Goal: Task Accomplishment & Management: Use online tool/utility

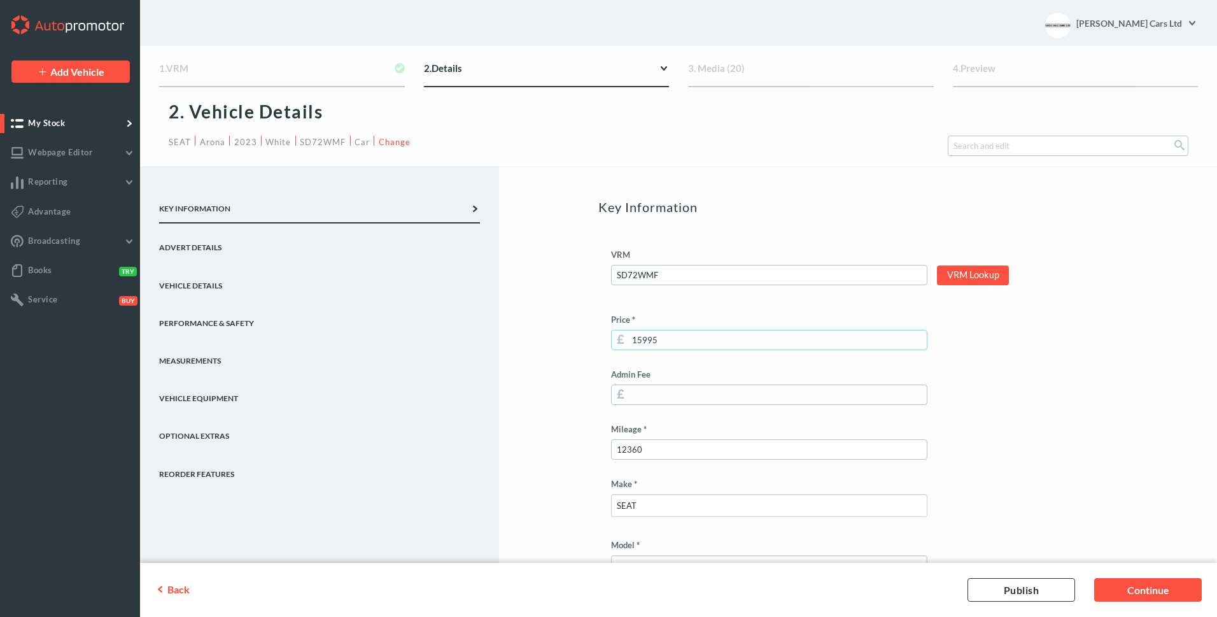
click at [641, 340] on input "15995" at bounding box center [769, 340] width 316 height 20
type input "15495"
click at [1112, 588] on link "Continue" at bounding box center [1148, 590] width 108 height 24
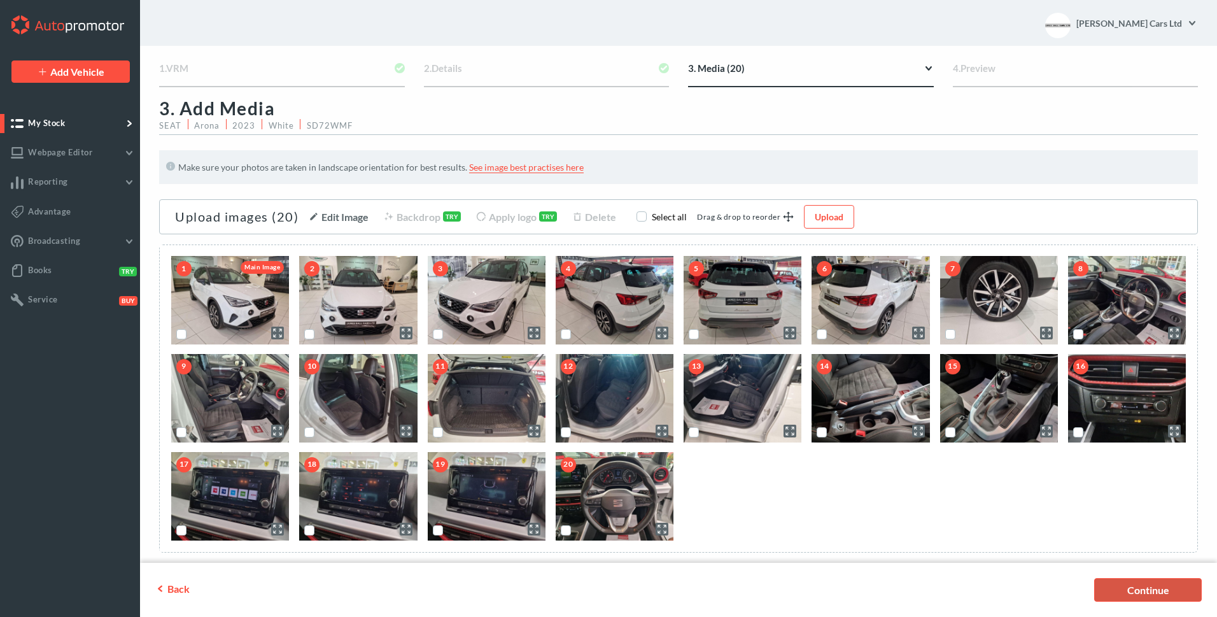
click at [1112, 587] on link "Continue" at bounding box center [1148, 590] width 108 height 24
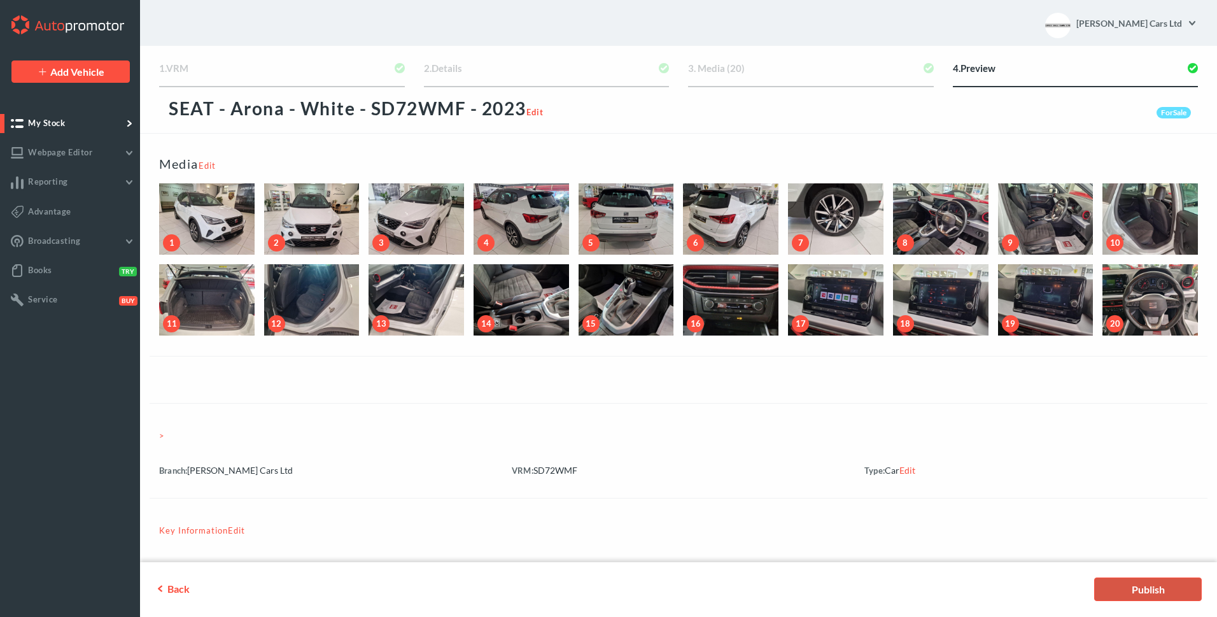
click at [1112, 587] on link "Publish" at bounding box center [1148, 590] width 108 height 24
